Goal: Task Accomplishment & Management: Manage account settings

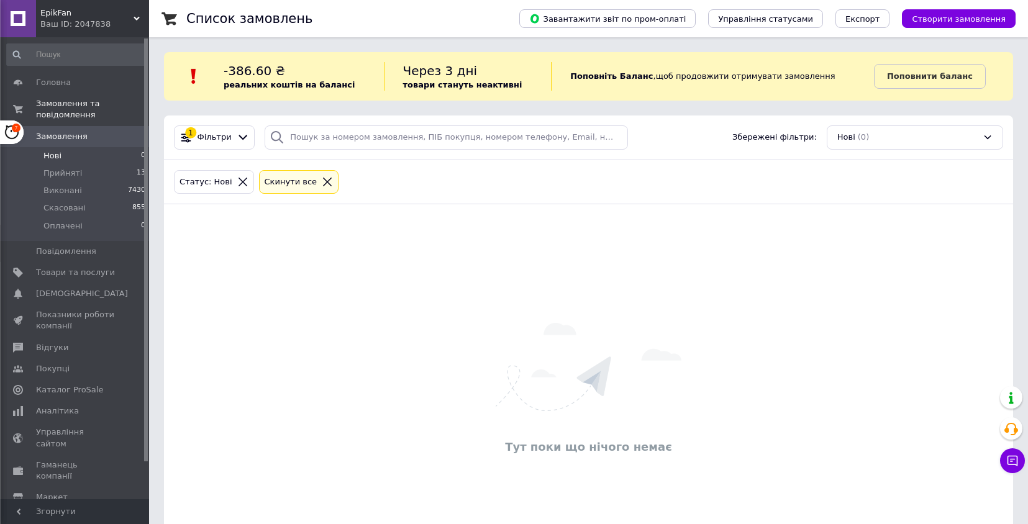
click at [85, 158] on li "Нові 0" at bounding box center [76, 155] width 153 height 17
click at [88, 231] on li "Оплачені 0" at bounding box center [76, 229] width 153 height 24
click at [101, 155] on li "Нові 0" at bounding box center [76, 155] width 153 height 17
click at [81, 152] on li "Нові 0" at bounding box center [76, 155] width 153 height 17
click at [69, 158] on li "Нові 0" at bounding box center [76, 155] width 153 height 17
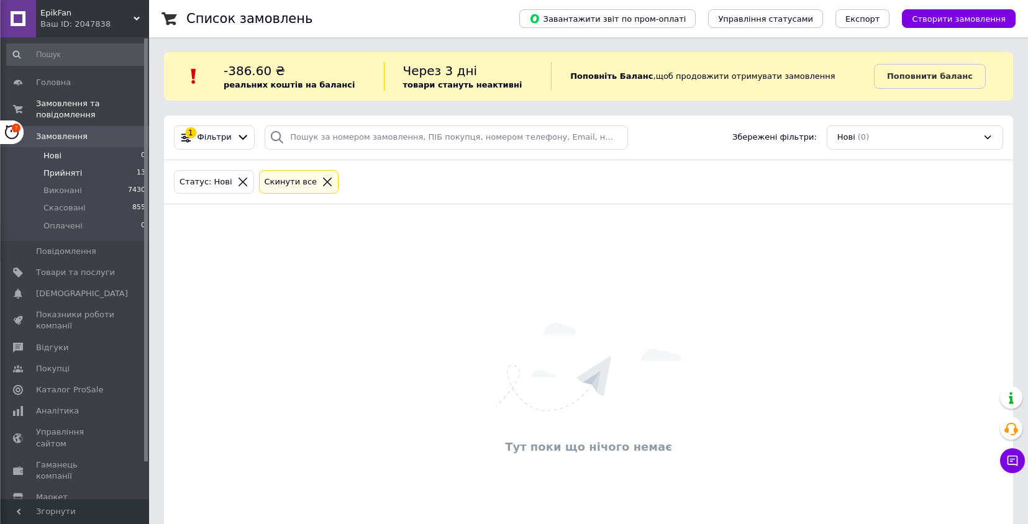
click at [81, 174] on li "Прийняті 13" at bounding box center [76, 173] width 153 height 17
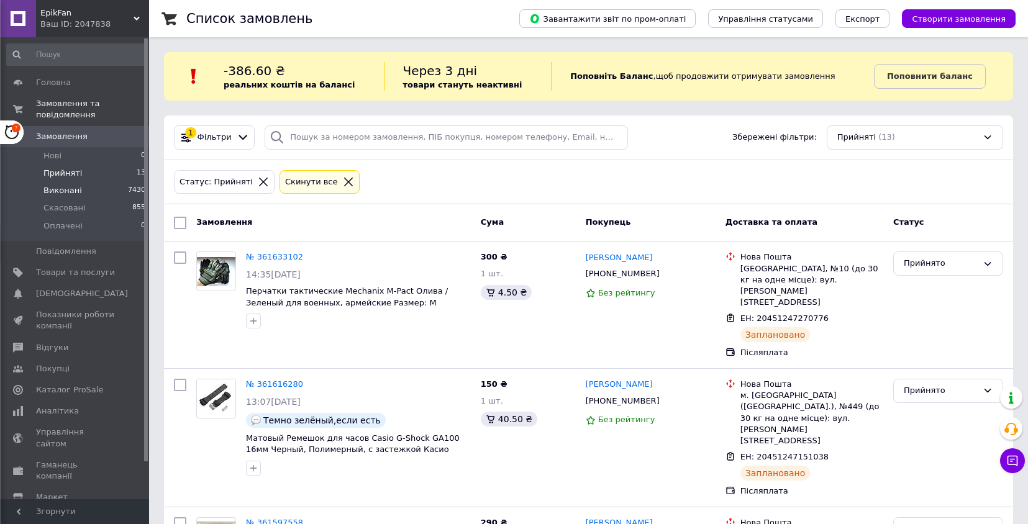
click at [90, 196] on li "Виконані 7430" at bounding box center [76, 190] width 153 height 17
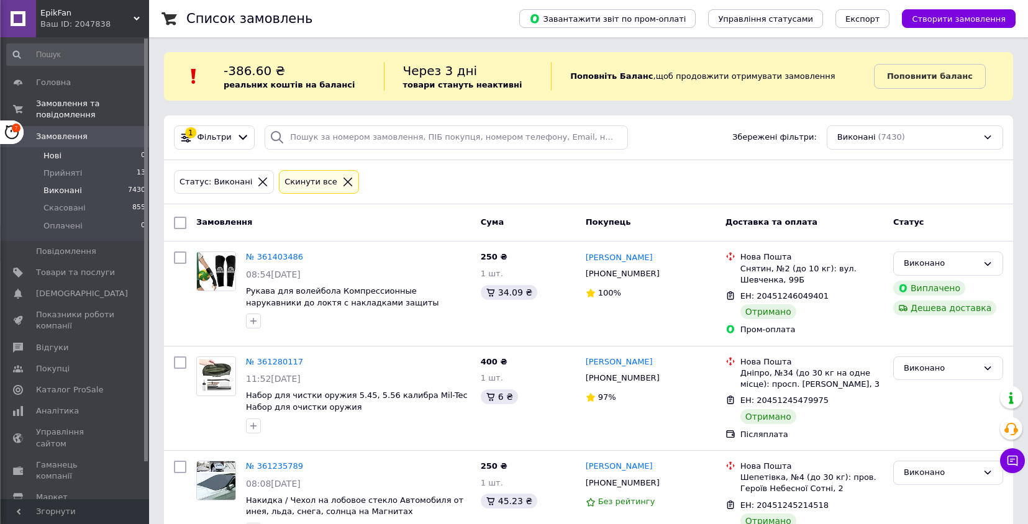
click at [85, 155] on li "Нові 0" at bounding box center [76, 155] width 153 height 17
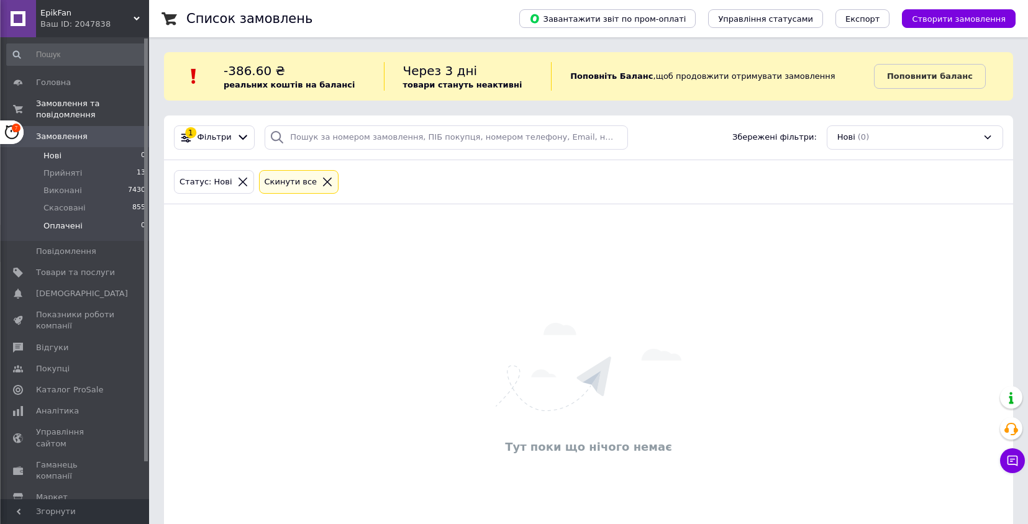
click at [106, 225] on li "Оплачені 0" at bounding box center [76, 229] width 153 height 24
click at [109, 171] on li "Прийняті 13" at bounding box center [76, 173] width 153 height 17
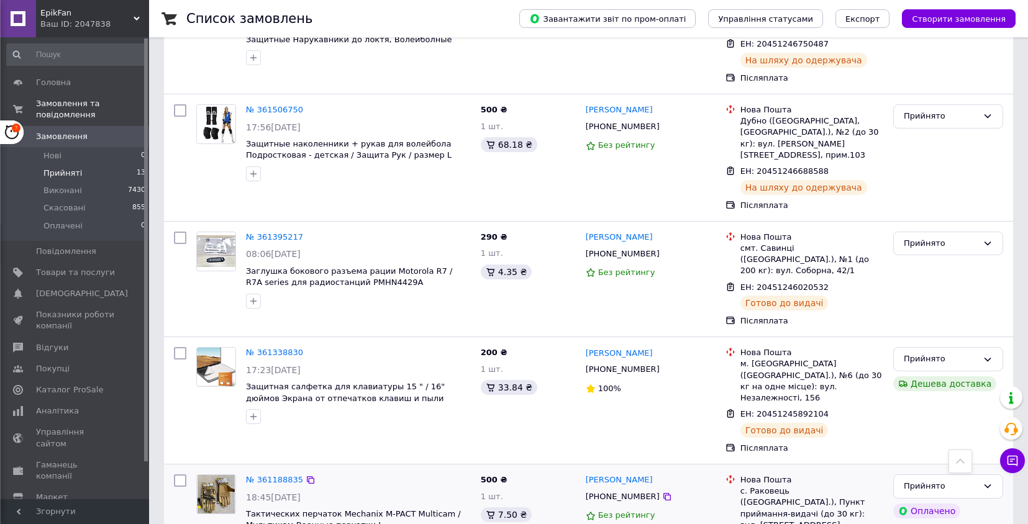
scroll to position [1199, 0]
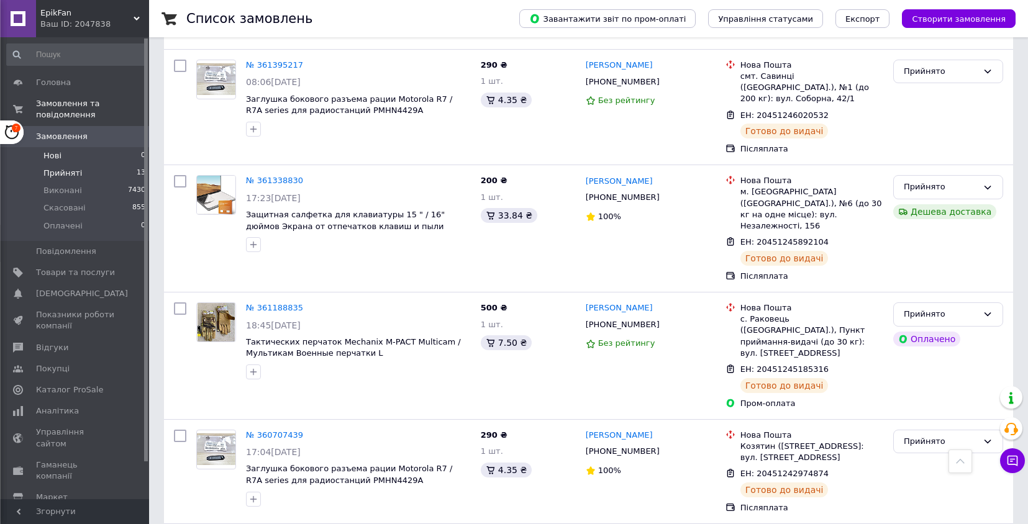
click at [98, 157] on li "Нові 0" at bounding box center [76, 155] width 153 height 17
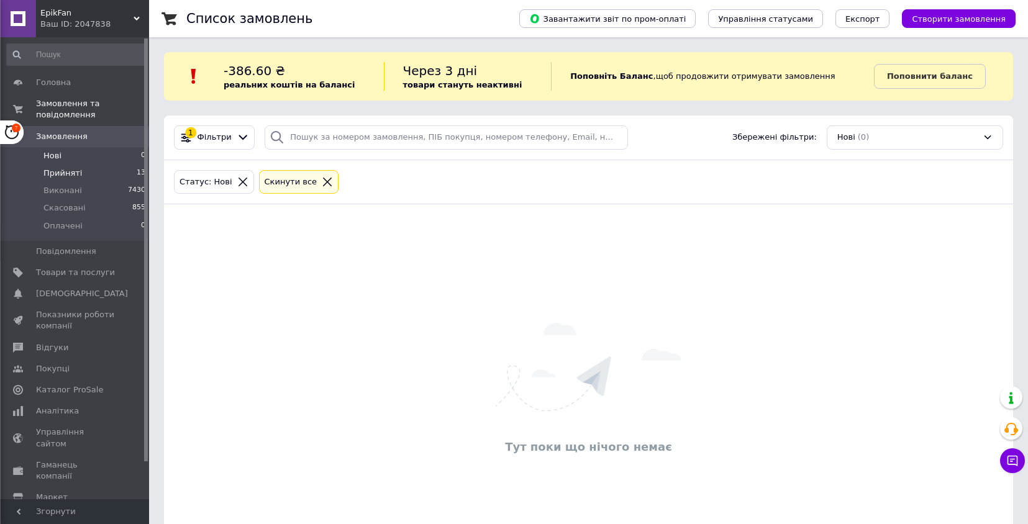
click at [104, 175] on li "Прийняті 13" at bounding box center [76, 173] width 153 height 17
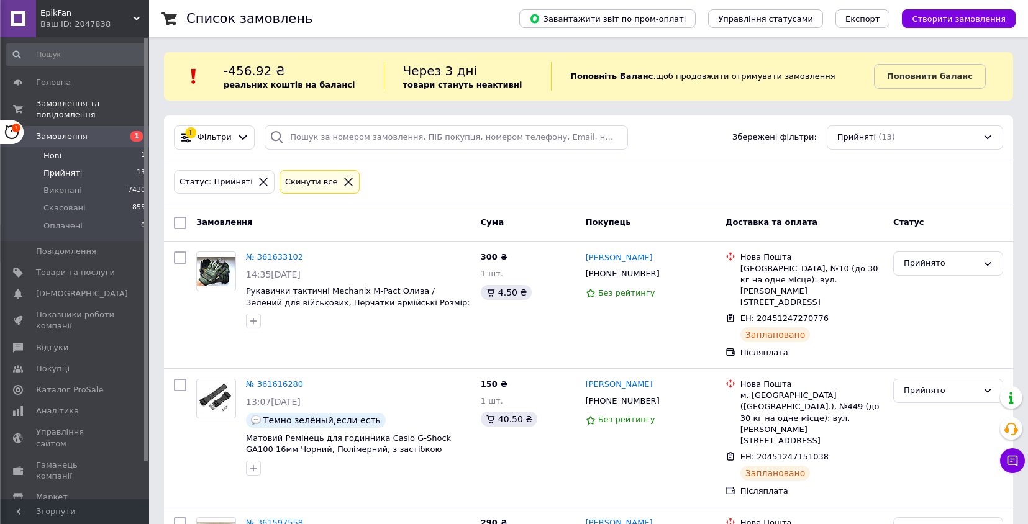
click at [127, 155] on li "Нові 1" at bounding box center [76, 155] width 153 height 17
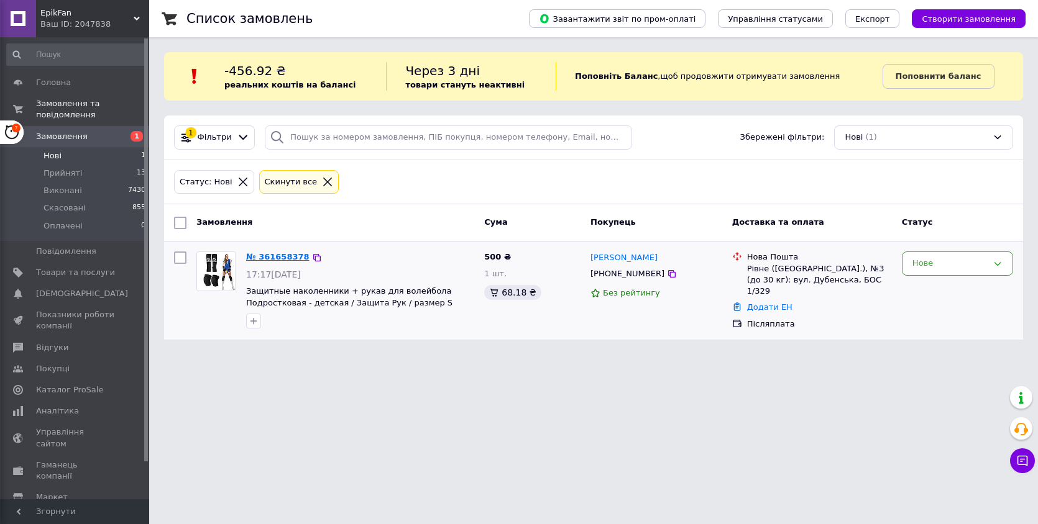
click at [277, 253] on link "№ 361658378" at bounding box center [277, 256] width 63 height 9
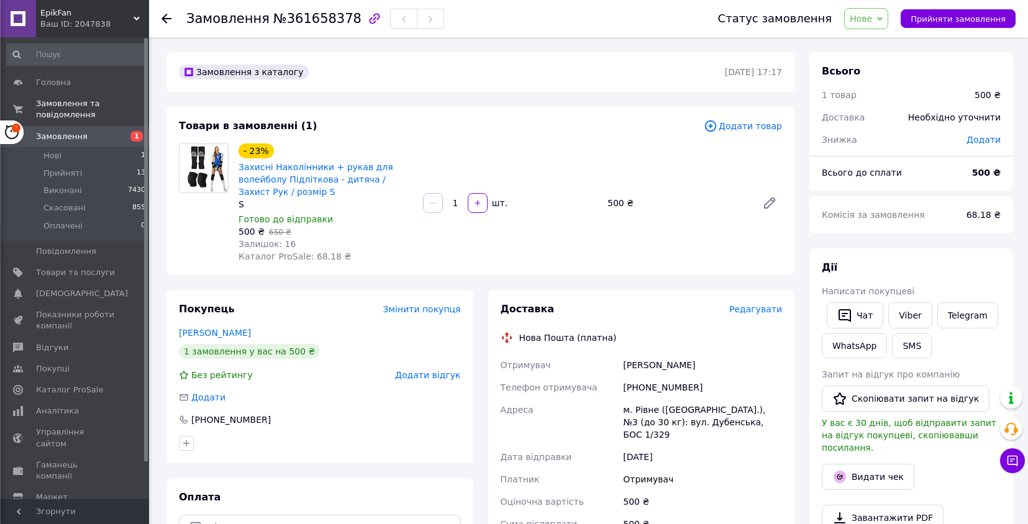
click at [872, 18] on span "Нове" at bounding box center [861, 19] width 22 height 10
click at [874, 40] on li "Прийнято" at bounding box center [873, 43] width 57 height 19
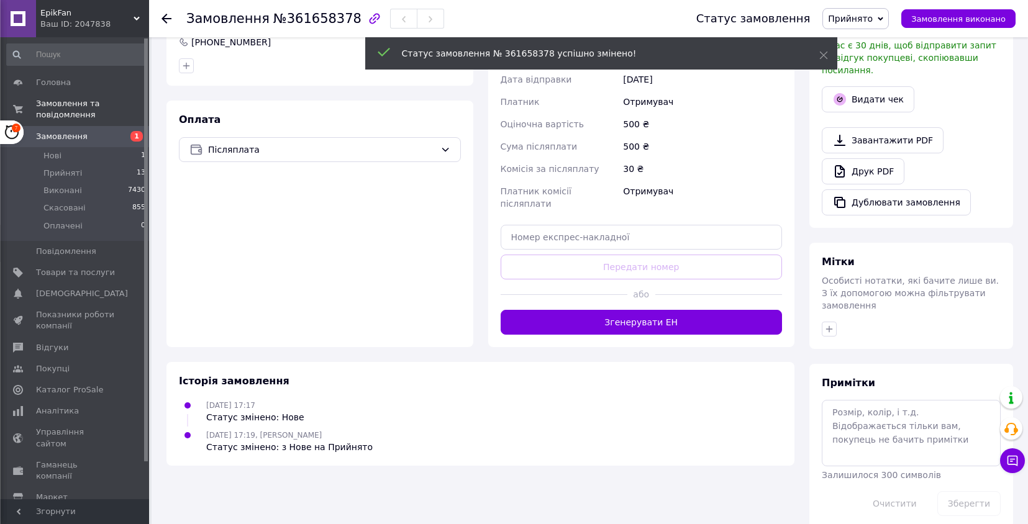
scroll to position [384, 0]
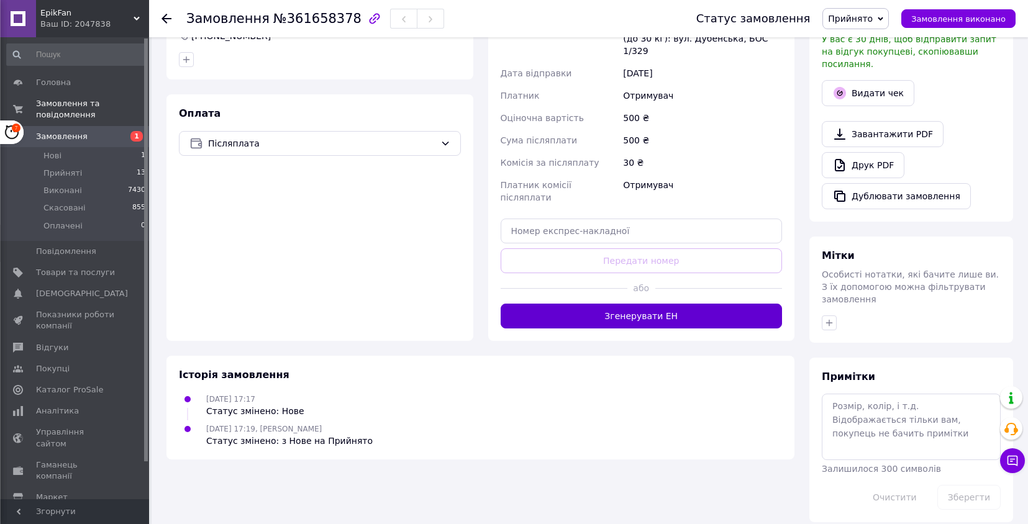
click at [656, 304] on button "Згенерувати ЕН" at bounding box center [642, 316] width 282 height 25
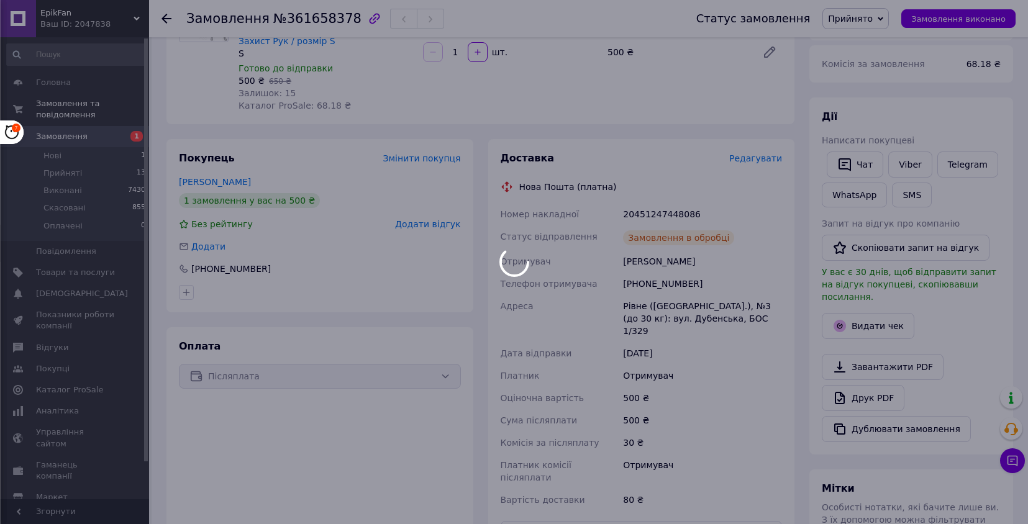
scroll to position [121, 0]
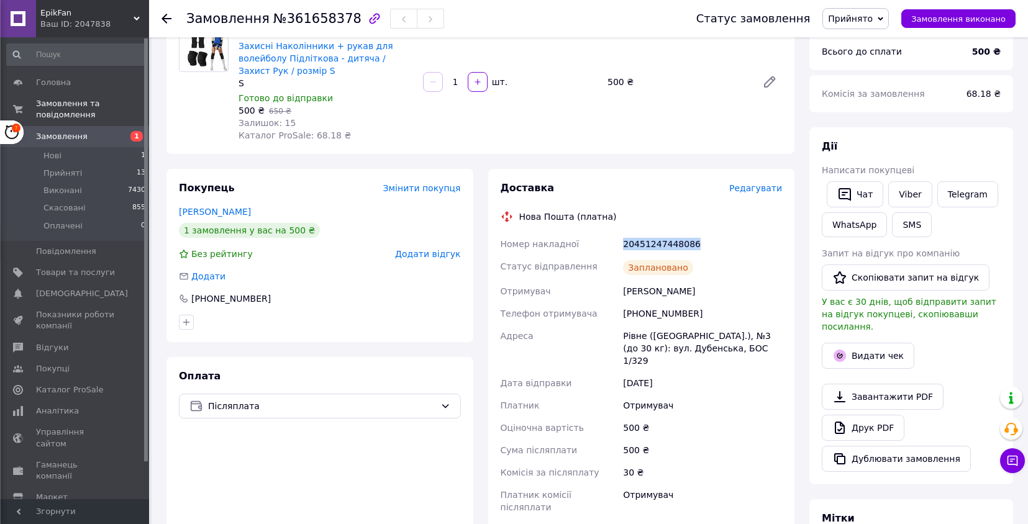
drag, startPoint x: 708, startPoint y: 248, endPoint x: 621, endPoint y: 248, distance: 87.6
click at [621, 248] on div "20451247448086" at bounding box center [703, 244] width 164 height 22
copy div "20451247448086"
click at [758, 267] on div "Заплановано" at bounding box center [703, 267] width 164 height 25
drag, startPoint x: 713, startPoint y: 241, endPoint x: 624, endPoint y: 242, distance: 88.9
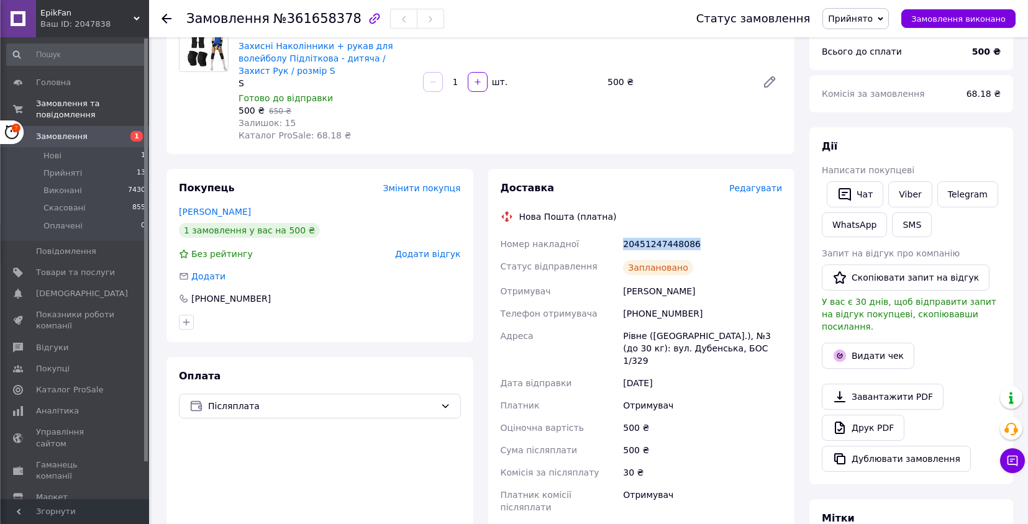
click at [624, 242] on div "20451247448086" at bounding box center [703, 244] width 164 height 22
copy div "20451247448086"
click at [864, 190] on button "Чат" at bounding box center [855, 194] width 57 height 26
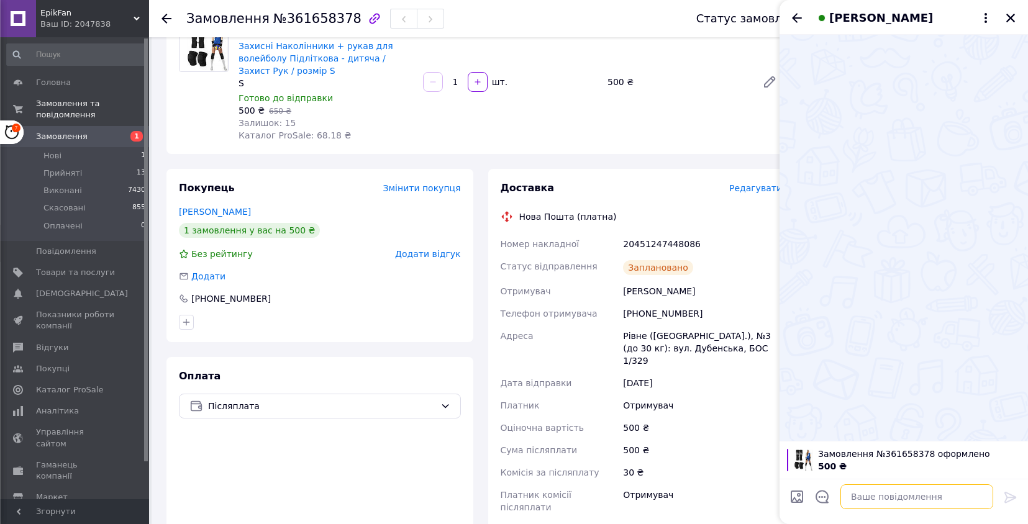
click at [887, 502] on textarea at bounding box center [917, 497] width 153 height 25
paste textarea "20451247448086"
drag, startPoint x: 828, startPoint y: 498, endPoint x: 826, endPoint y: 514, distance: 16.2
click at [827, 499] on textarea "посилка ттн 20451247448086" at bounding box center [905, 497] width 178 height 25
click at [829, 503] on textarea "посилка ттн 20451247448086" at bounding box center [905, 497] width 178 height 25
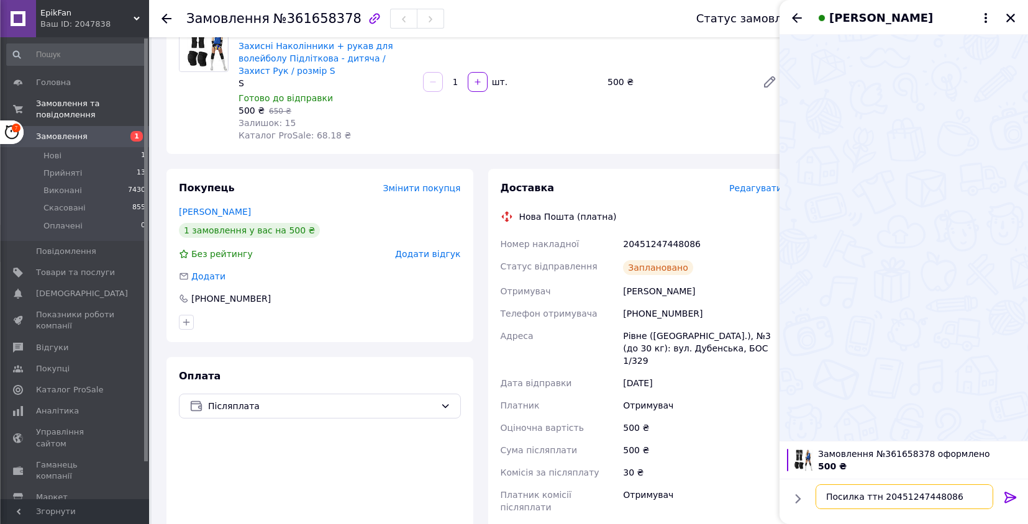
type textarea "Посилка ттн 20451247448086"
click at [1013, 493] on icon at bounding box center [1010, 497] width 15 height 15
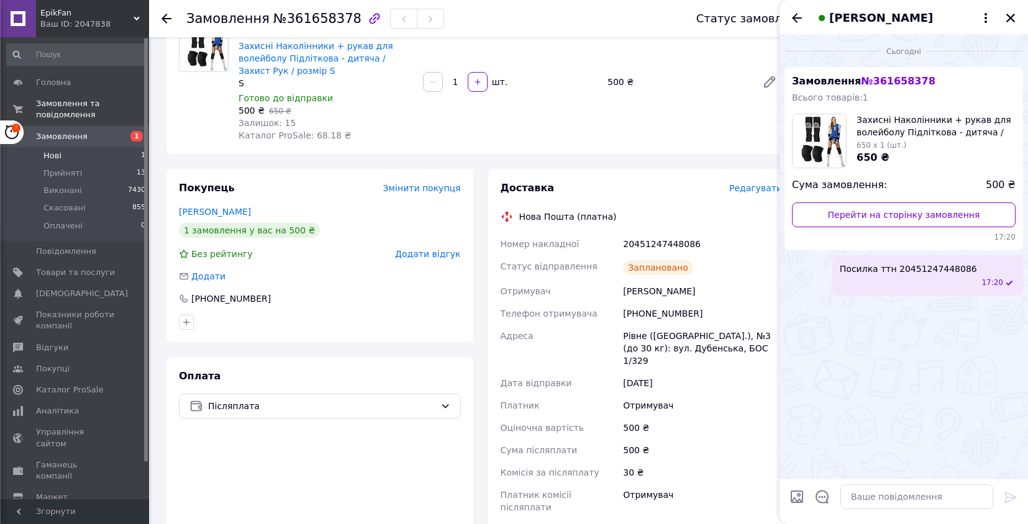
click at [94, 155] on li "Нові 1" at bounding box center [76, 155] width 153 height 17
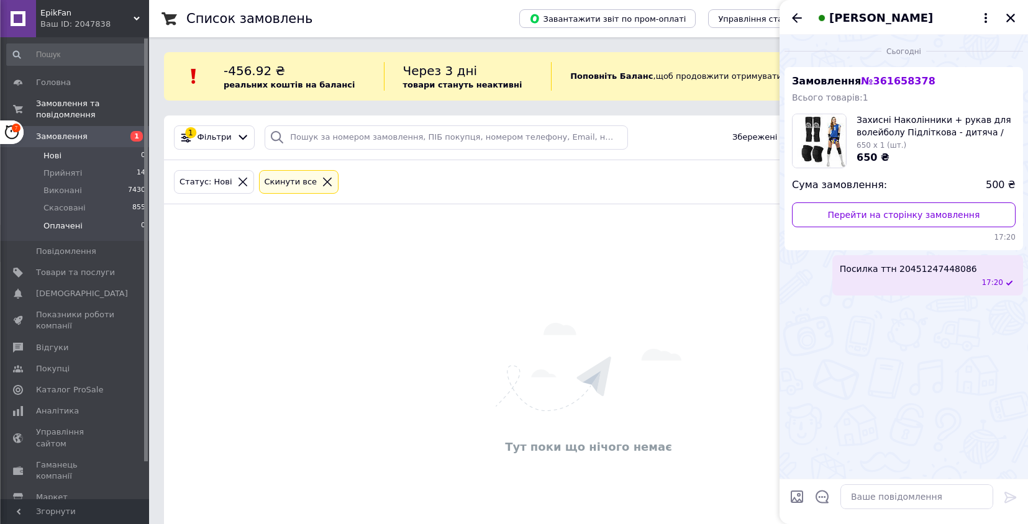
click at [116, 228] on li "Оплачені 0" at bounding box center [76, 229] width 153 height 24
click at [119, 153] on li "Нові 0" at bounding box center [76, 155] width 153 height 17
click at [1011, 15] on icon "Закрити" at bounding box center [1010, 17] width 11 height 11
